Goal: Transaction & Acquisition: Register for event/course

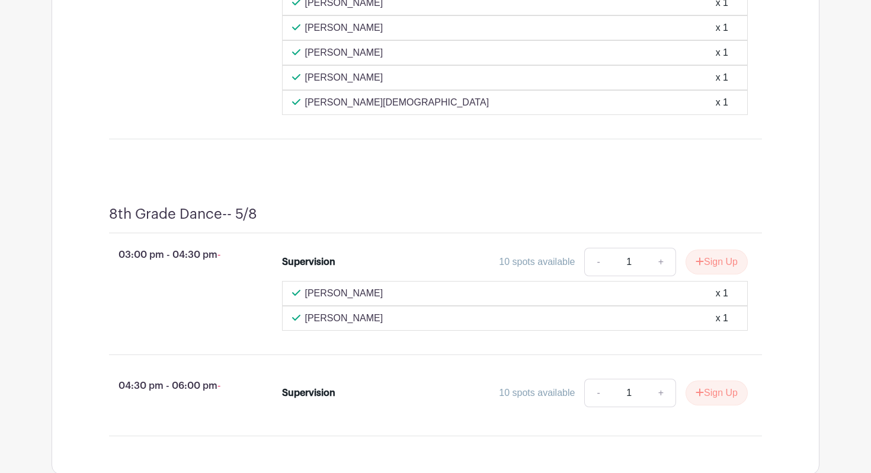
scroll to position [7001, 0]
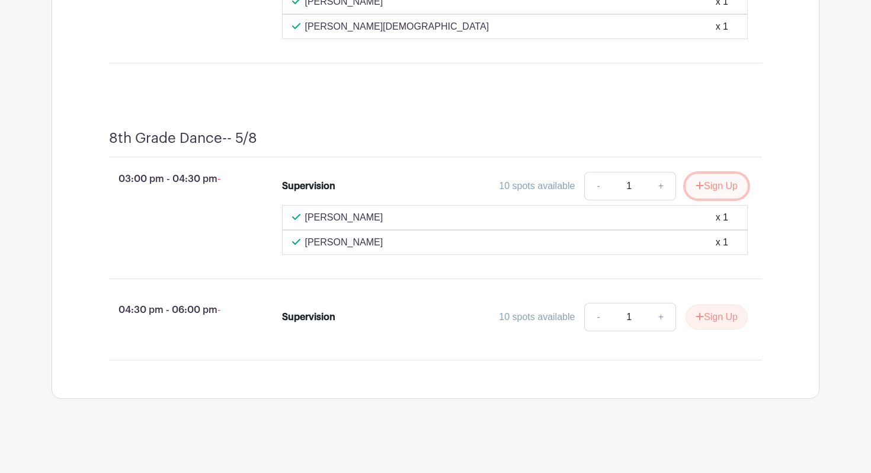
click at [721, 191] on button "Sign Up" at bounding box center [716, 186] width 62 height 25
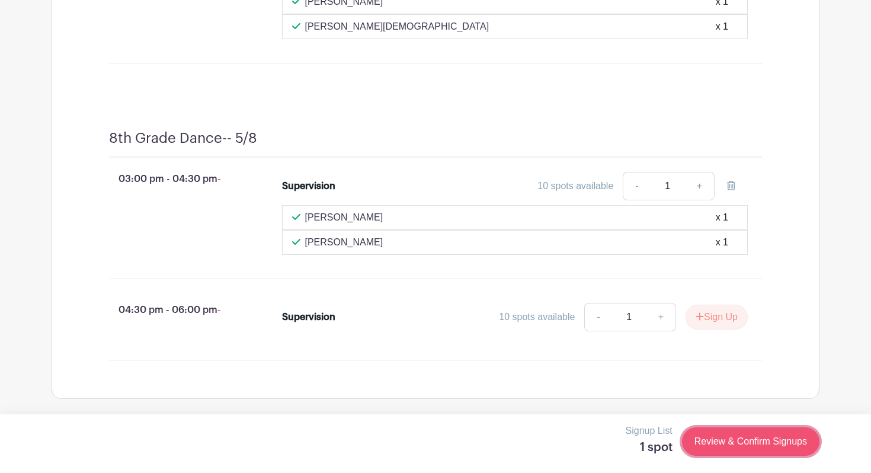
click at [788, 437] on link "Review & Confirm Signups" at bounding box center [750, 441] width 137 height 28
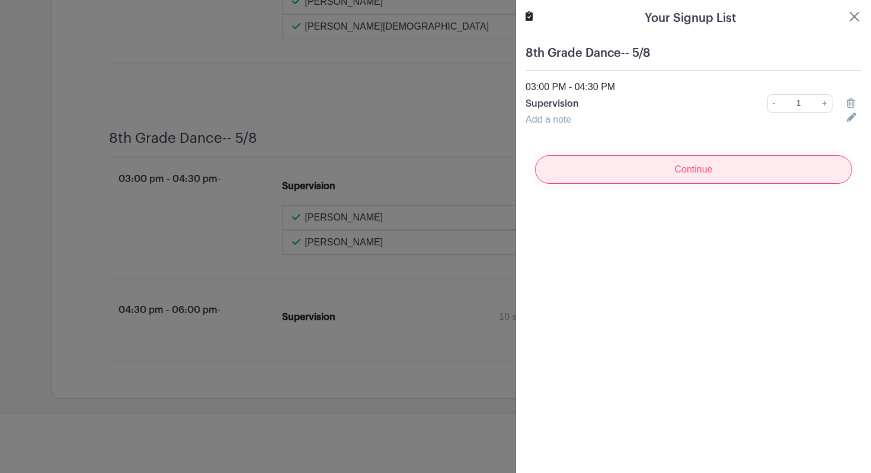
click at [754, 174] on input "Continue" at bounding box center [693, 169] width 317 height 28
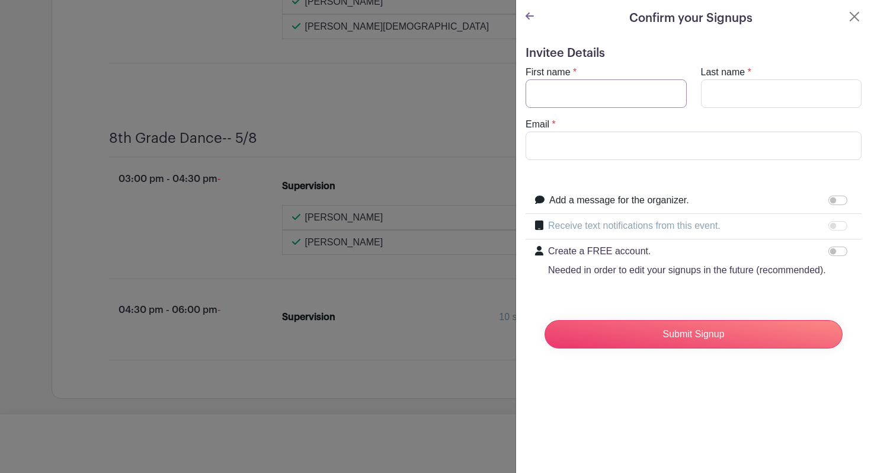
click at [627, 89] on input "First name" at bounding box center [605, 93] width 161 height 28
type input "Heather"
type input "Condon"
click at [618, 155] on input "Email" at bounding box center [693, 146] width 336 height 28
type input "[EMAIL_ADDRESS][DOMAIN_NAME]"
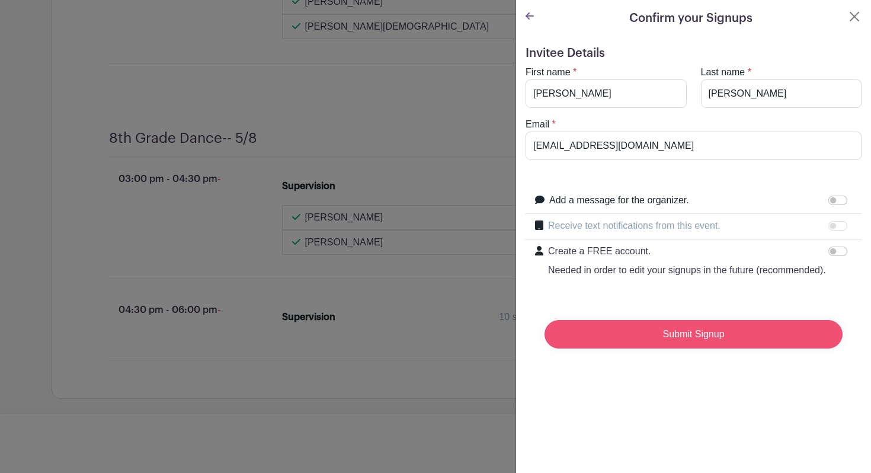
click at [692, 334] on input "Submit Signup" at bounding box center [693, 334] width 298 height 28
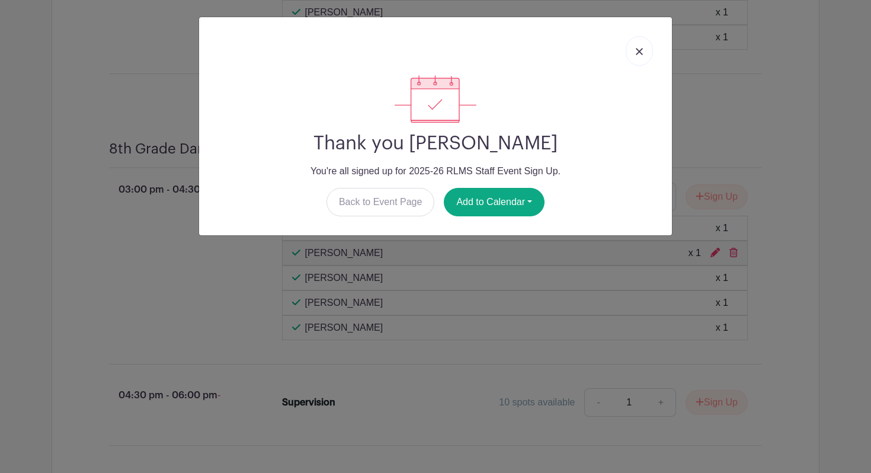
click at [634, 49] on link at bounding box center [639, 51] width 27 height 30
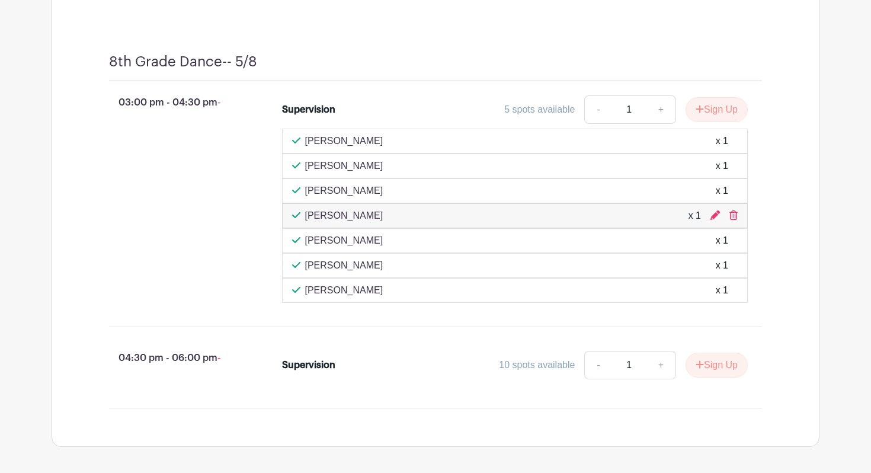
scroll to position [7063, 0]
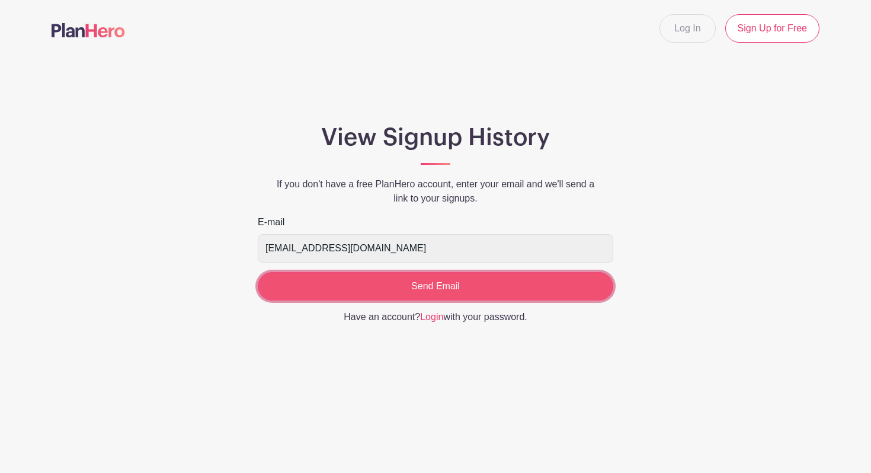
click at [500, 290] on input "Send Email" at bounding box center [435, 286] width 355 height 28
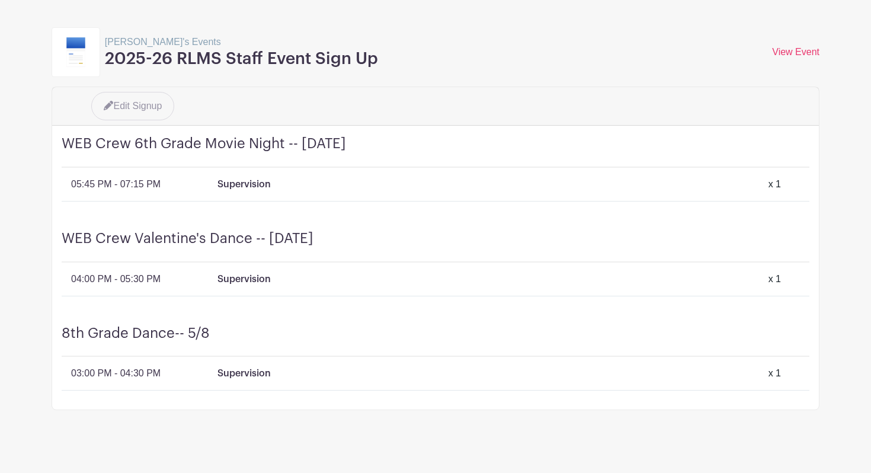
scroll to position [126, 0]
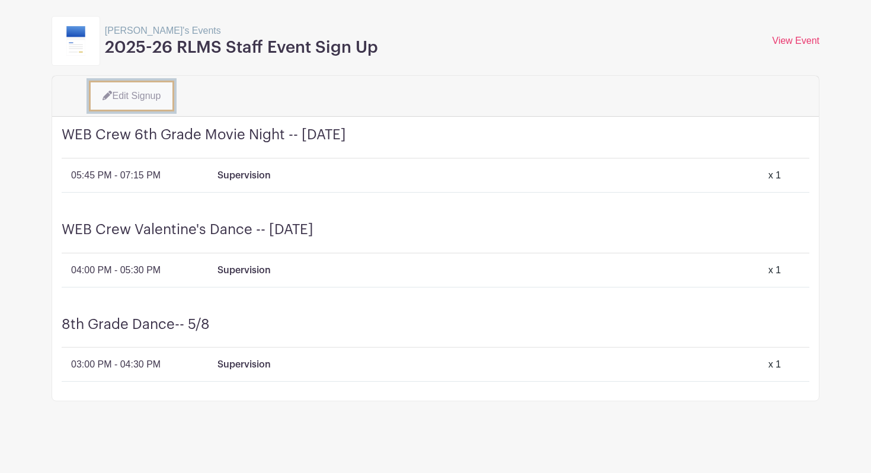
click at [146, 99] on link "Edit Signup" at bounding box center [131, 96] width 85 height 31
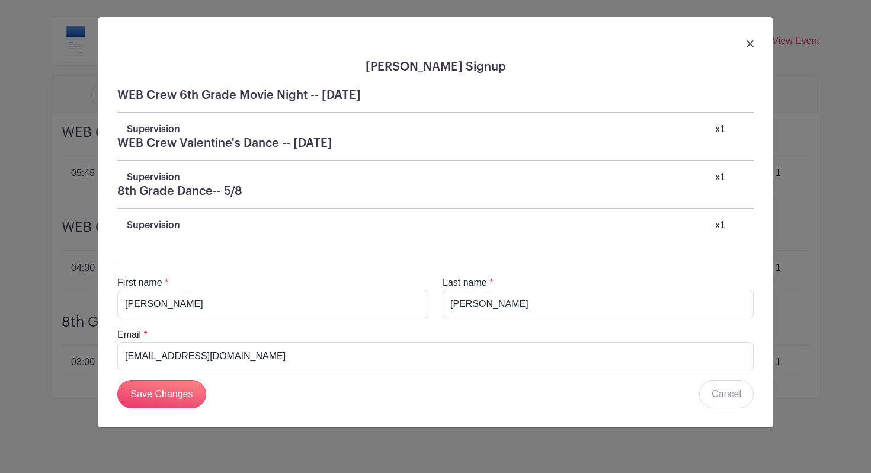
click at [749, 39] on link at bounding box center [749, 43] width 7 height 14
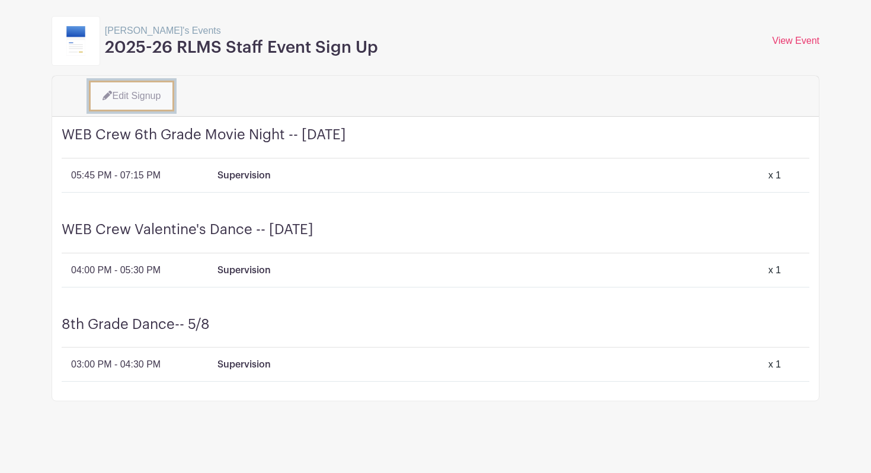
click at [151, 86] on link "Edit Signup" at bounding box center [131, 96] width 85 height 31
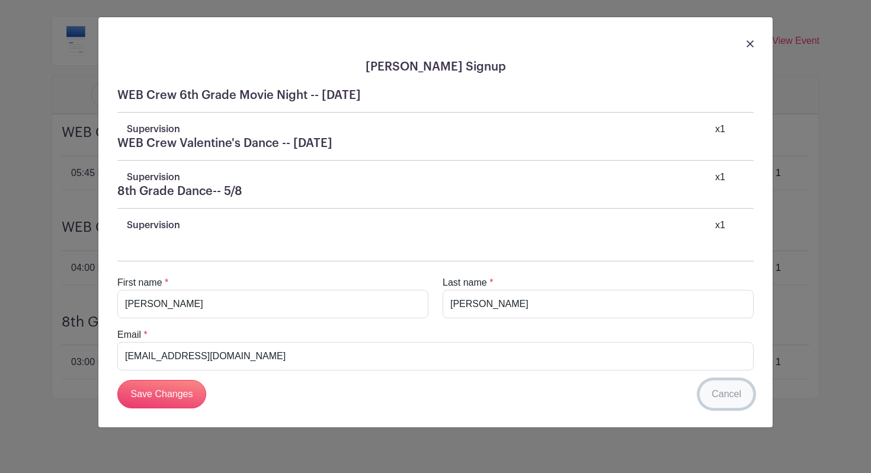
click at [710, 390] on link "Cancel" at bounding box center [726, 394] width 54 height 28
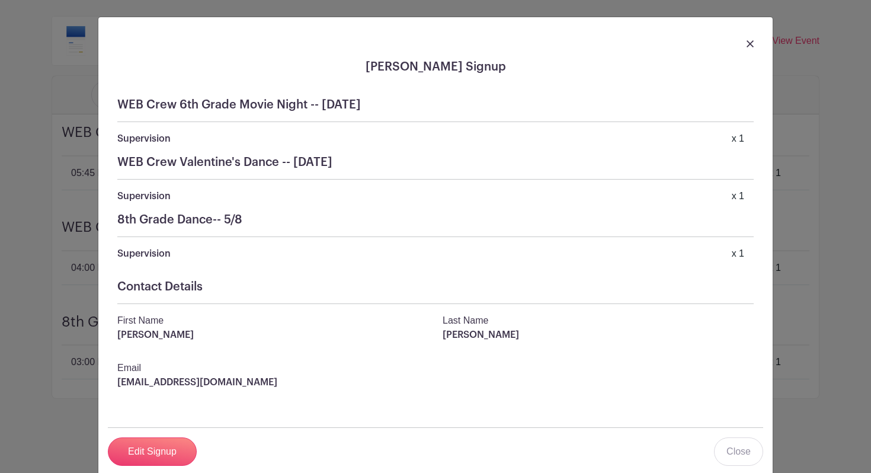
click at [737, 467] on div "Heather Condon's Signup WEB Crew 6th Grade Movie Night -- Wednesday, January 21…" at bounding box center [435, 246] width 674 height 458
click at [745, 454] on link "Close" at bounding box center [738, 451] width 49 height 28
